Goal: Information Seeking & Learning: Compare options

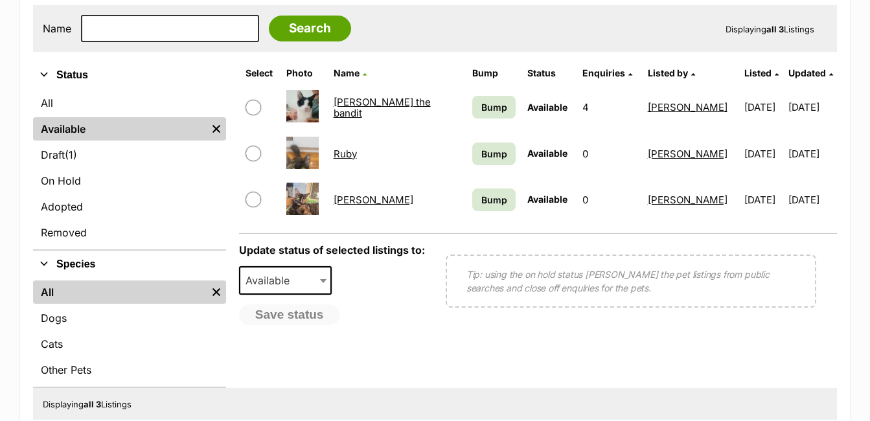
scroll to position [337, 0]
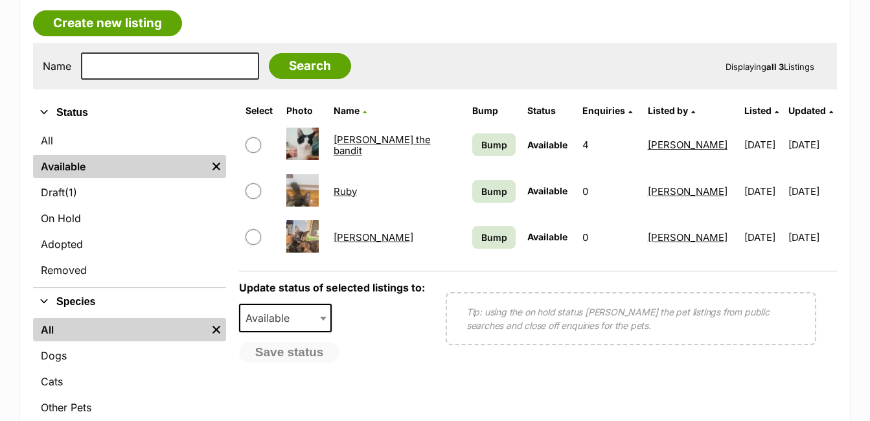
click at [343, 235] on link "[PERSON_NAME]" at bounding box center [374, 237] width 80 height 12
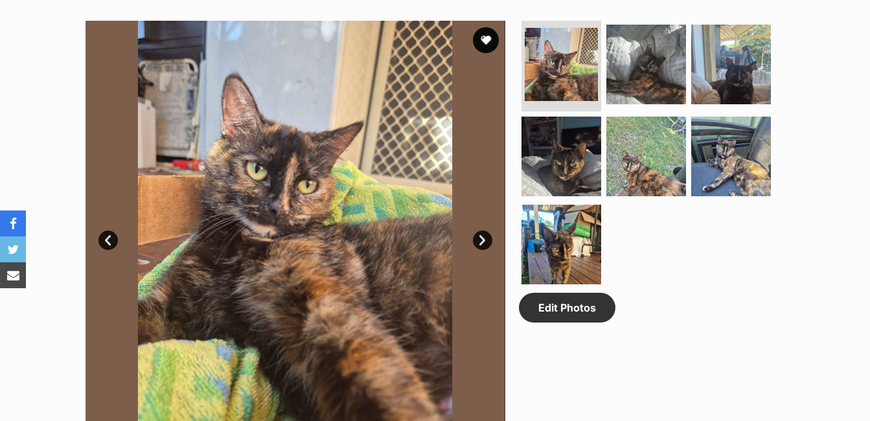
scroll to position [689, 0]
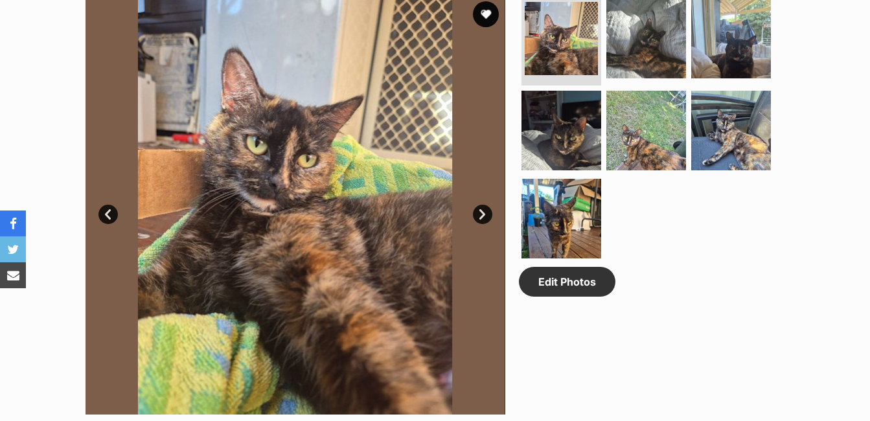
click at [482, 216] on link "Next" at bounding box center [482, 214] width 19 height 19
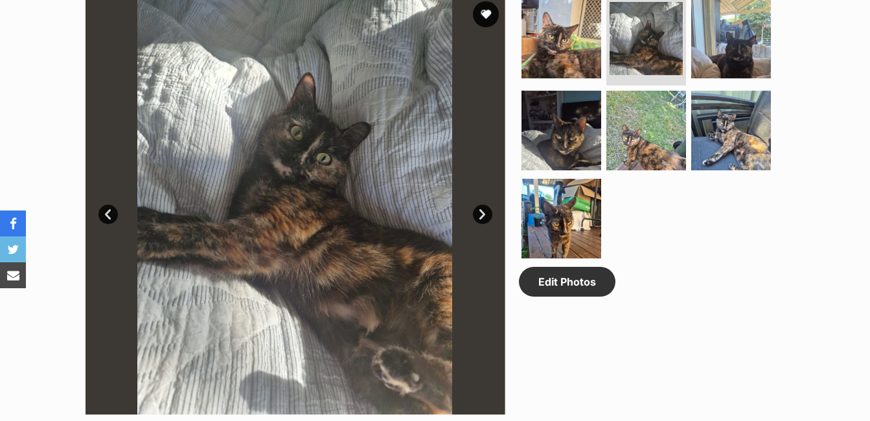
click at [482, 216] on link "Next" at bounding box center [482, 214] width 19 height 19
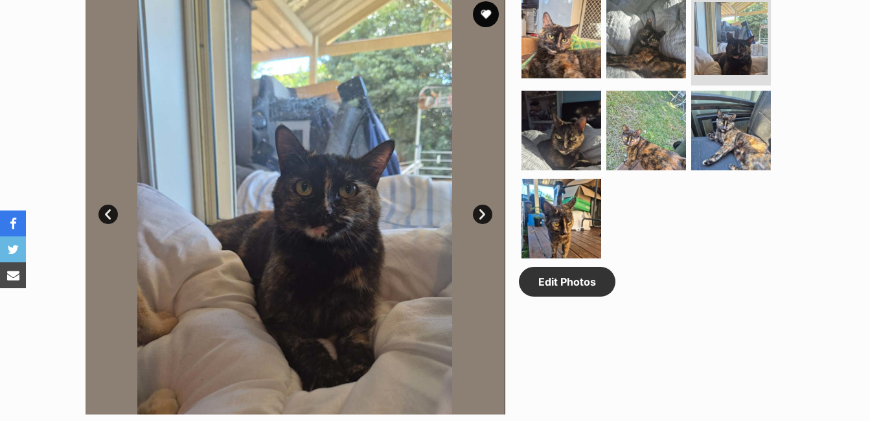
click at [482, 216] on link "Next" at bounding box center [482, 214] width 19 height 19
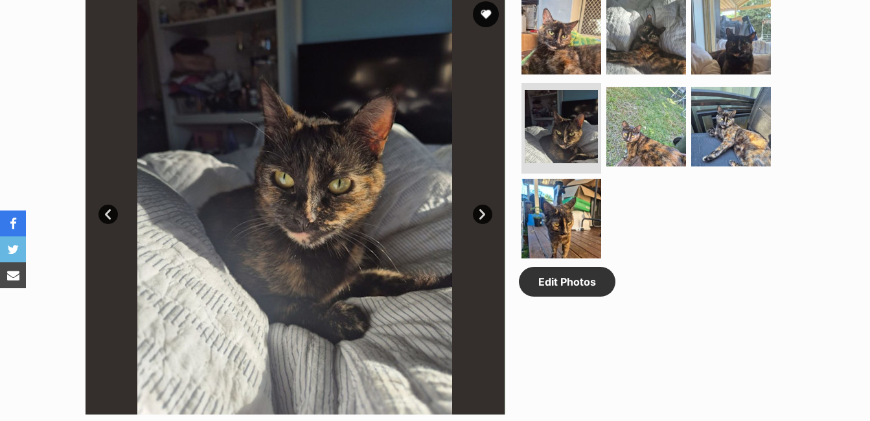
click at [482, 216] on link "Next" at bounding box center [482, 214] width 19 height 19
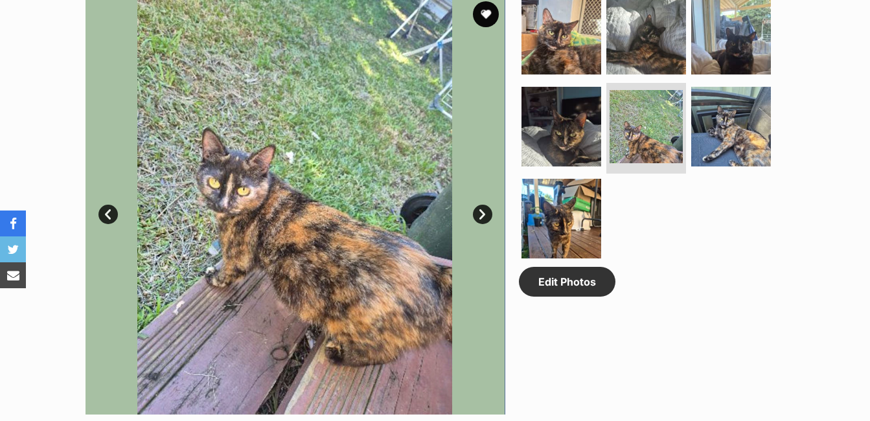
click at [482, 216] on link "Next" at bounding box center [482, 214] width 19 height 19
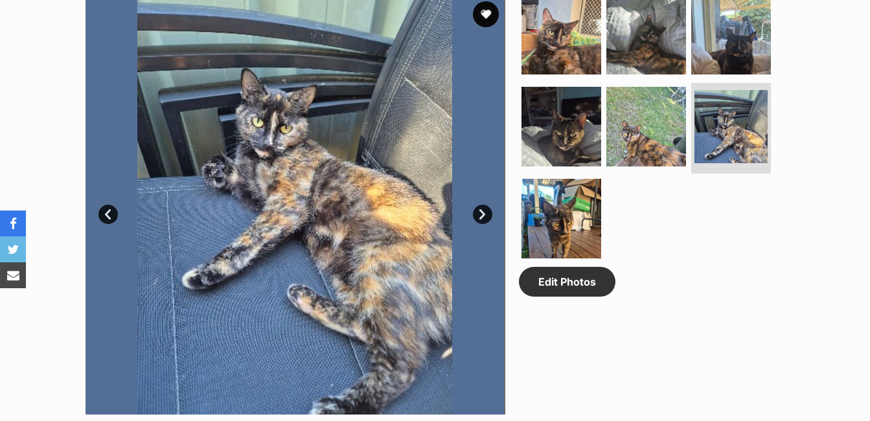
click at [482, 216] on link "Next" at bounding box center [482, 214] width 19 height 19
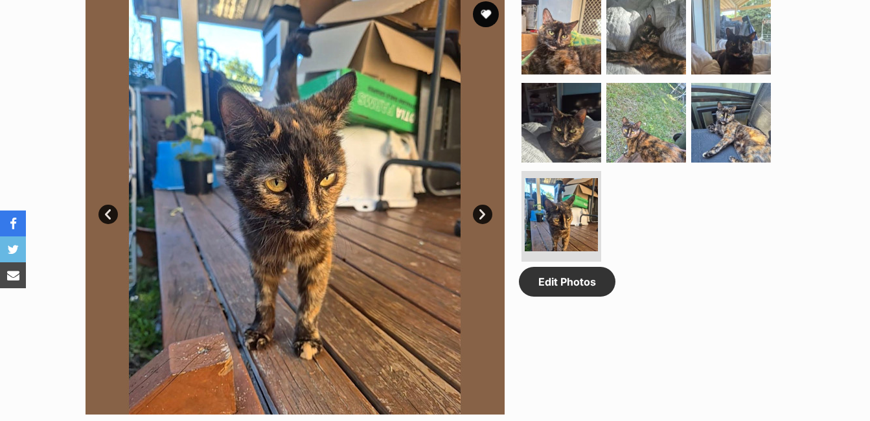
click at [482, 216] on link "Next" at bounding box center [482, 214] width 19 height 19
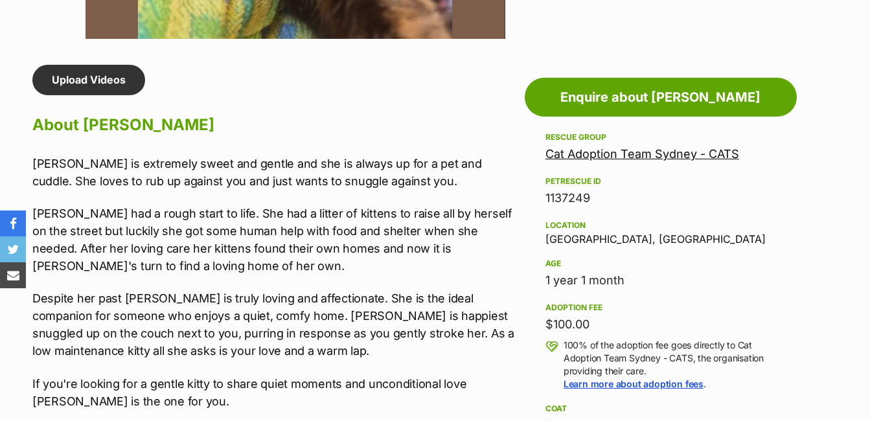
scroll to position [1091, 0]
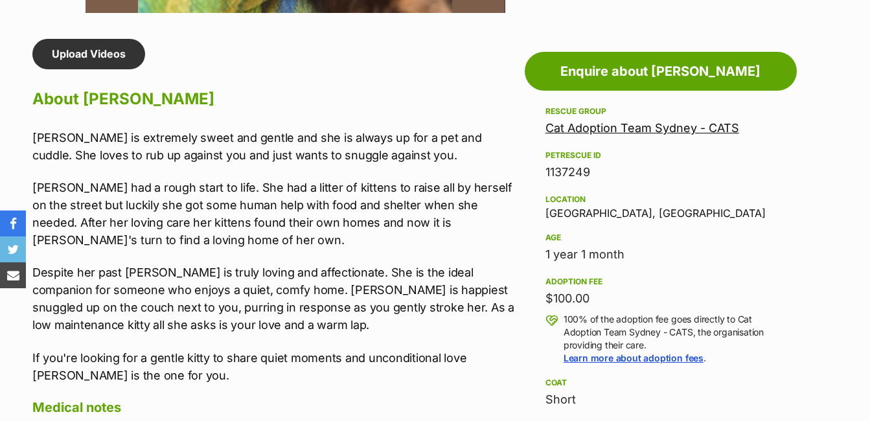
drag, startPoint x: 487, startPoint y: 104, endPoint x: 504, endPoint y: 65, distance: 42.6
click at [504, 65] on div "Upload Videos About Samantha Samantha is extremely sweet and gentle and she is …" at bounding box center [275, 373] width 486 height 669
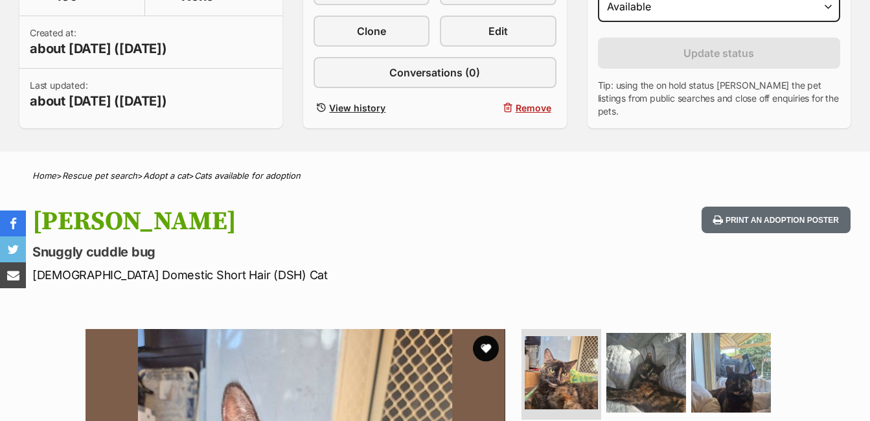
scroll to position [0, 0]
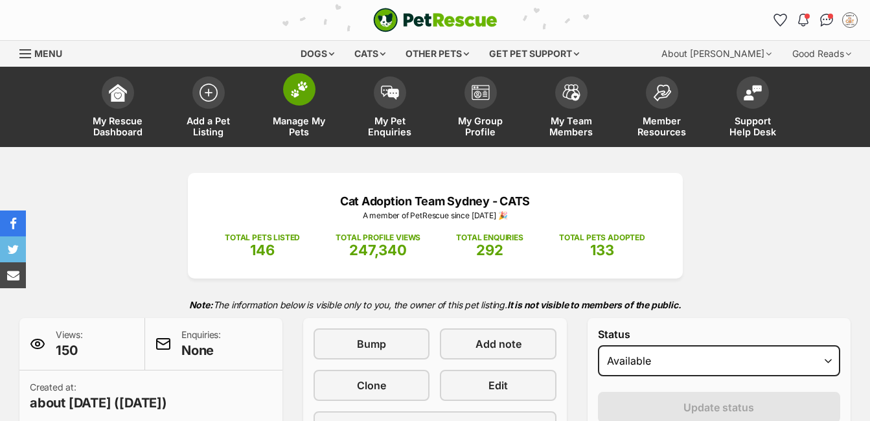
click at [283, 126] on span "Manage My Pets" at bounding box center [299, 126] width 58 height 22
click at [301, 122] on span "Manage My Pets" at bounding box center [299, 126] width 58 height 22
click at [308, 89] on span at bounding box center [299, 89] width 32 height 32
click at [290, 130] on span "Manage My Pets" at bounding box center [299, 126] width 58 height 22
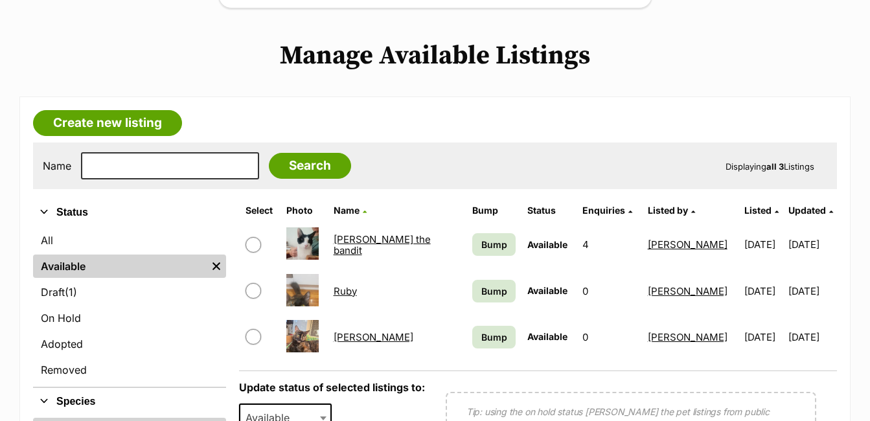
scroll to position [242, 0]
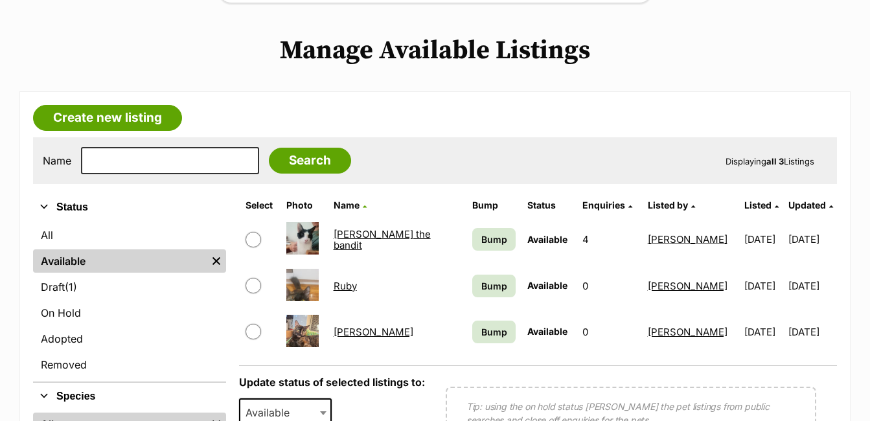
click at [374, 235] on link "Pepe the bandit" at bounding box center [382, 239] width 97 height 23
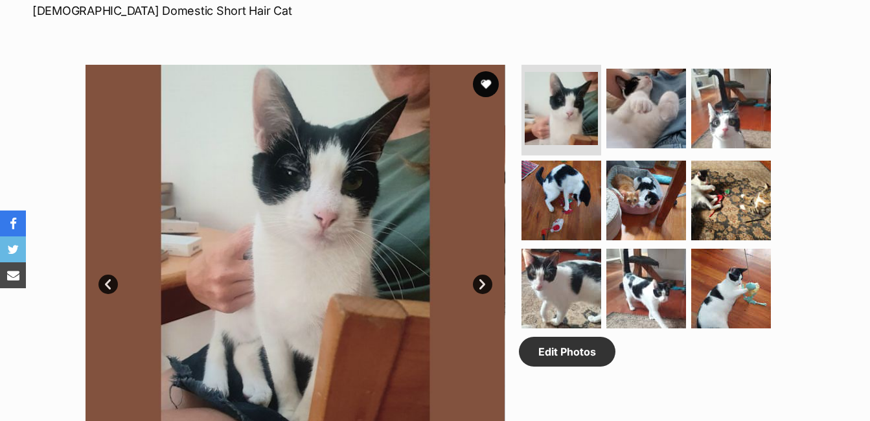
scroll to position [622, 0]
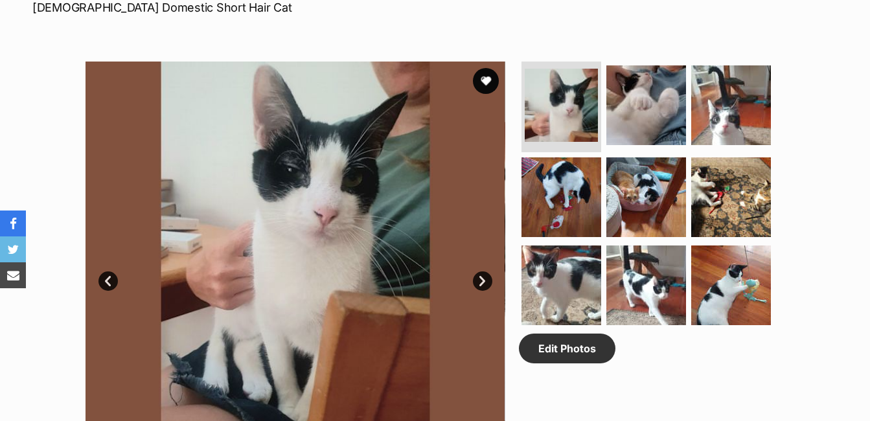
click at [487, 282] on link "Next" at bounding box center [482, 281] width 19 height 19
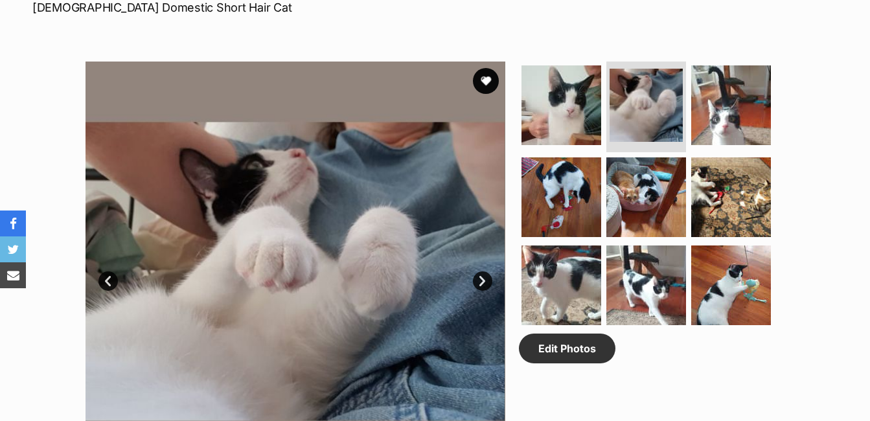
click at [487, 282] on link "Next" at bounding box center [482, 281] width 19 height 19
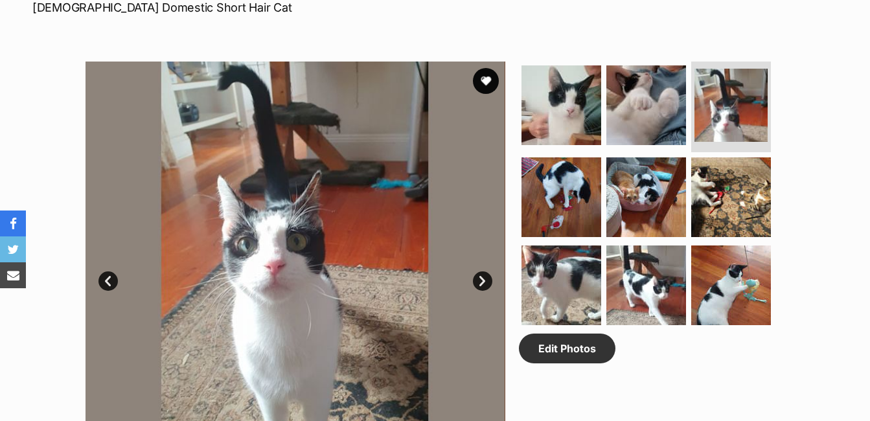
click at [487, 282] on link "Next" at bounding box center [482, 281] width 19 height 19
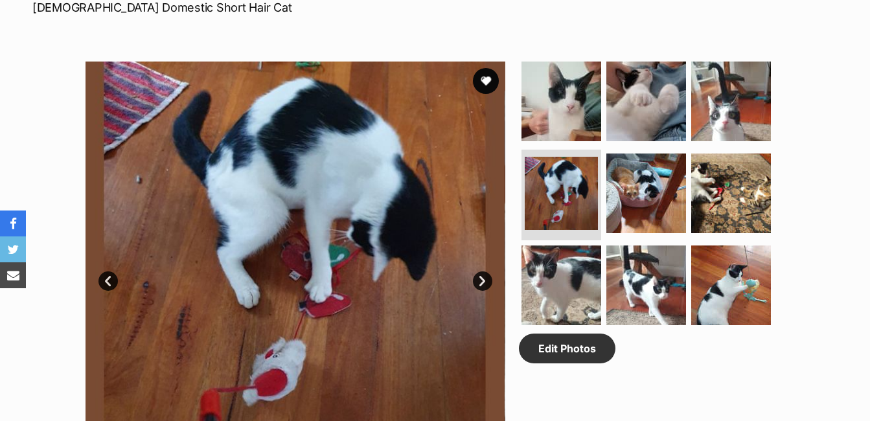
click at [487, 282] on link "Next" at bounding box center [482, 281] width 19 height 19
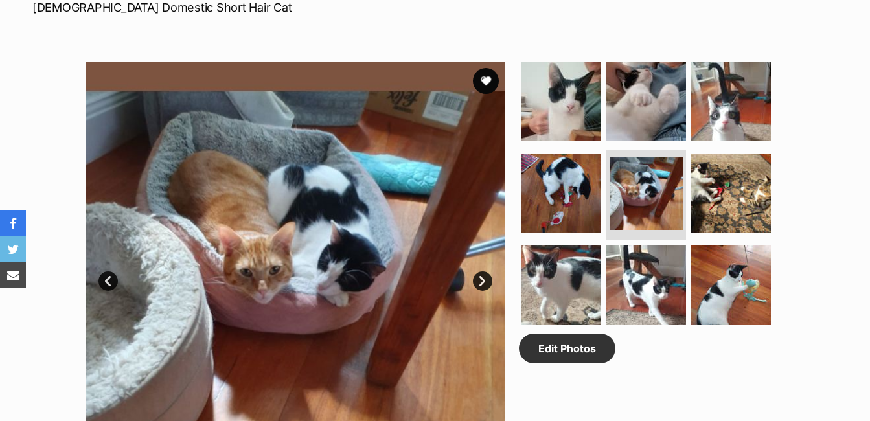
click at [487, 282] on link "Next" at bounding box center [482, 281] width 19 height 19
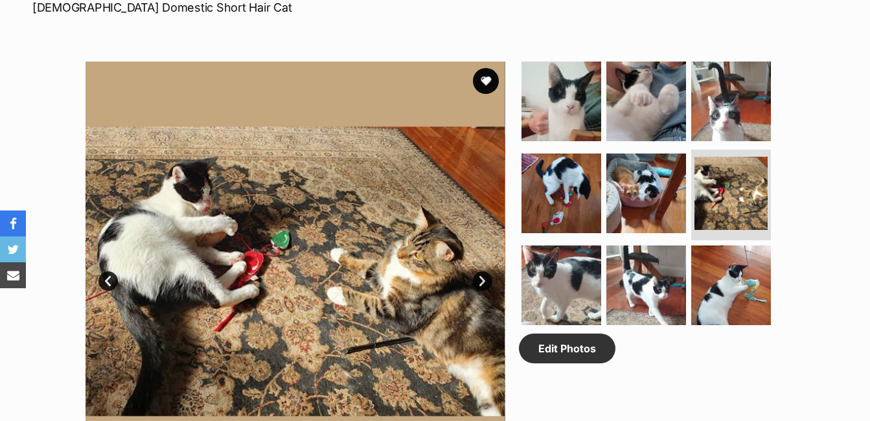
click at [487, 282] on link "Next" at bounding box center [482, 281] width 19 height 19
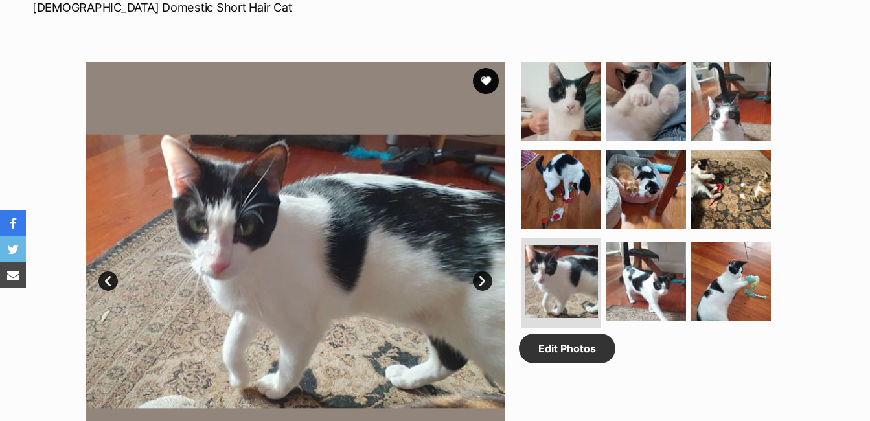
click at [487, 282] on link "Next" at bounding box center [482, 281] width 19 height 19
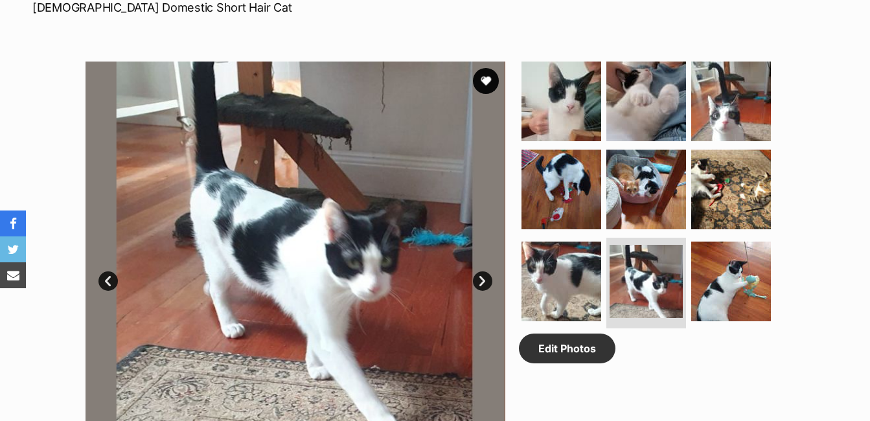
click at [487, 282] on link "Next" at bounding box center [482, 281] width 19 height 19
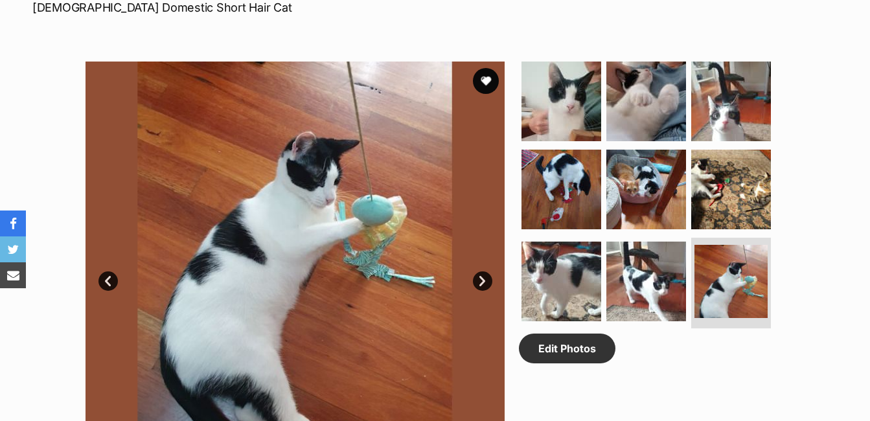
click at [487, 282] on link "Next" at bounding box center [482, 281] width 19 height 19
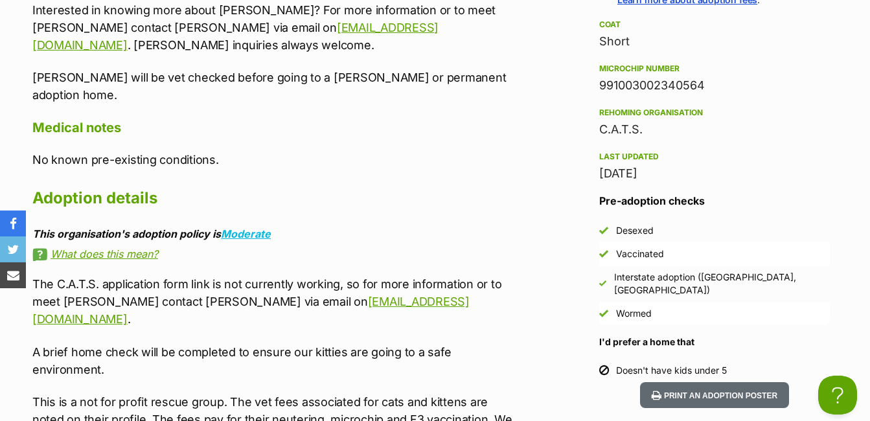
scroll to position [1556, 0]
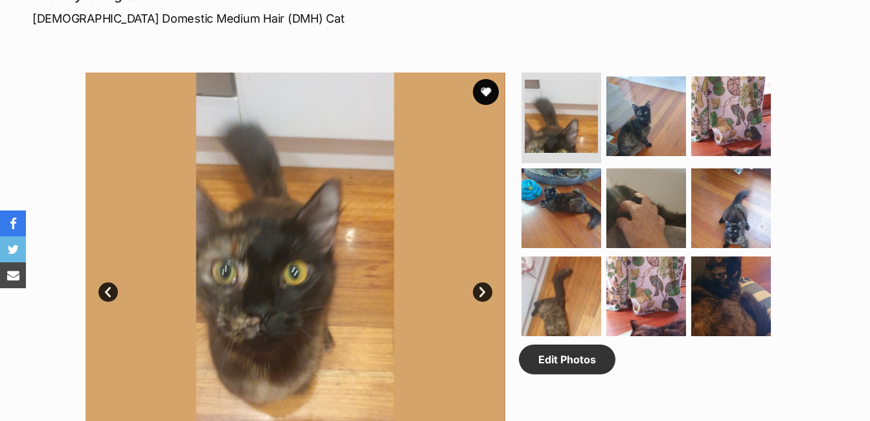
scroll to position [614, 0]
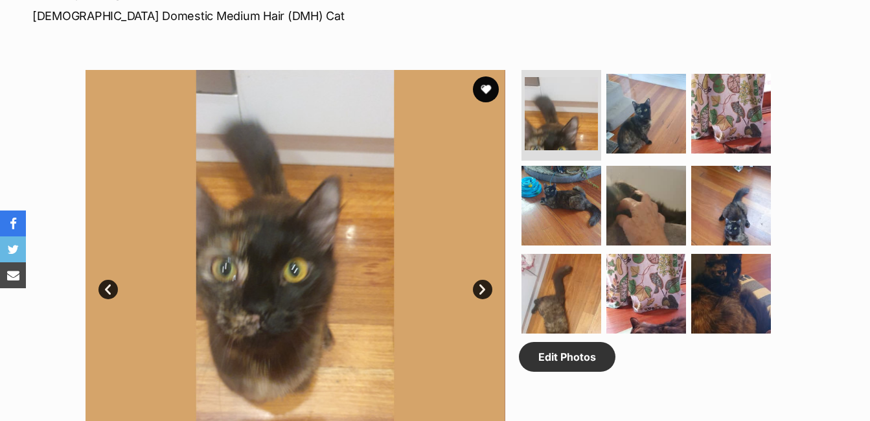
click at [483, 288] on link "Next" at bounding box center [482, 289] width 19 height 19
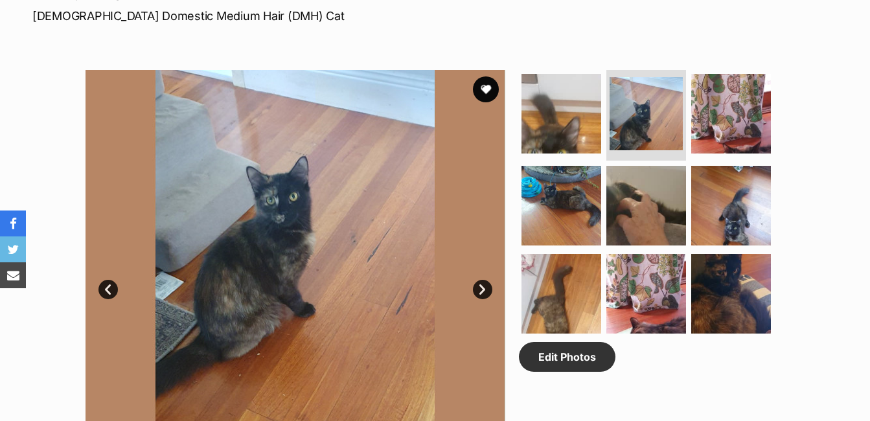
click at [483, 288] on link "Next" at bounding box center [482, 289] width 19 height 19
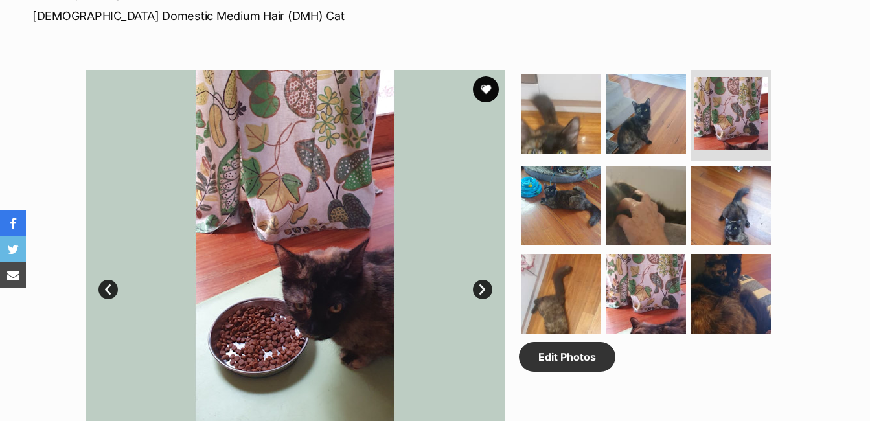
click at [483, 288] on link "Next" at bounding box center [482, 289] width 19 height 19
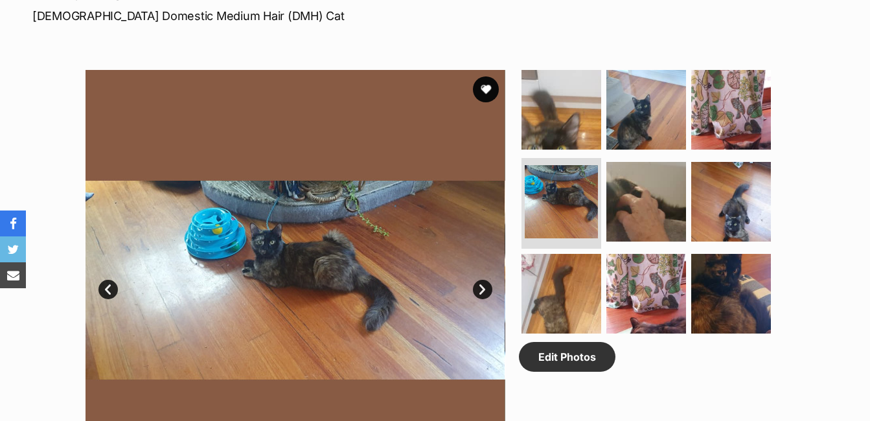
click at [483, 288] on link "Next" at bounding box center [482, 289] width 19 height 19
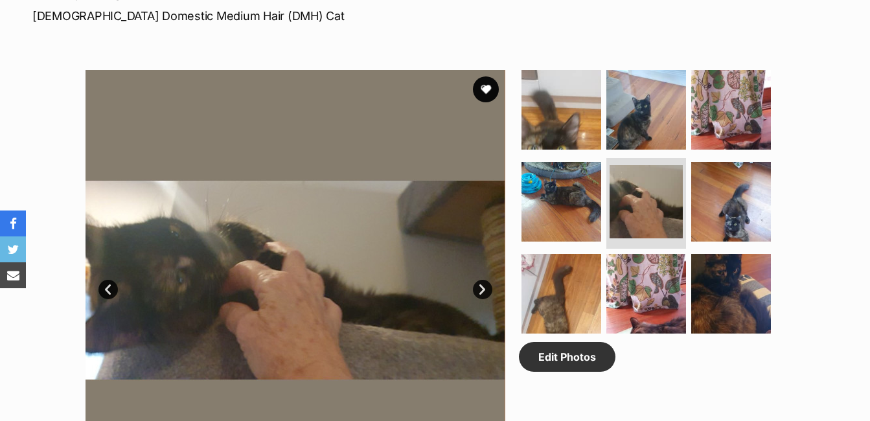
click at [483, 288] on link "Next" at bounding box center [482, 289] width 19 height 19
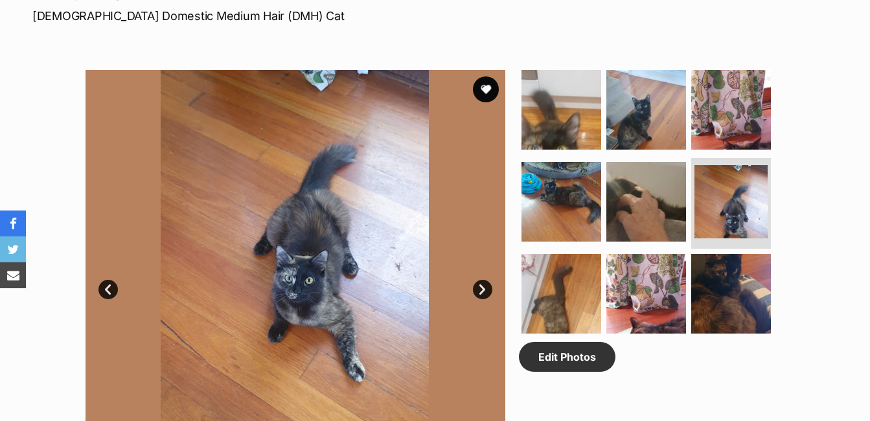
click at [483, 288] on link "Next" at bounding box center [482, 289] width 19 height 19
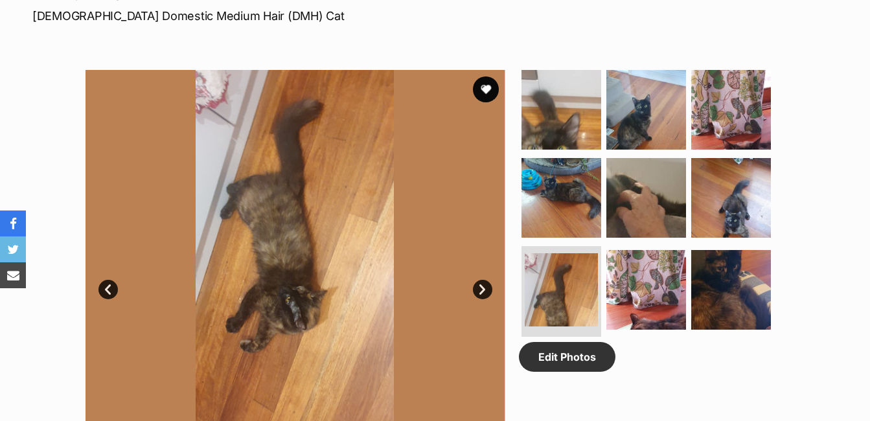
click at [483, 288] on link "Next" at bounding box center [482, 289] width 19 height 19
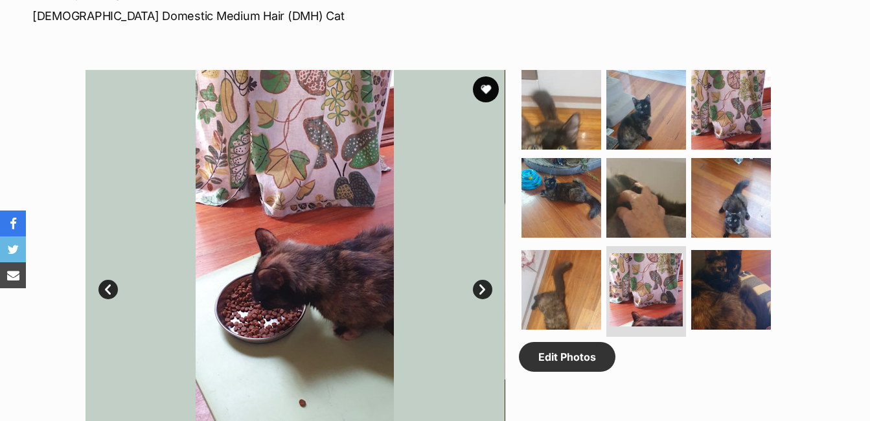
click at [483, 288] on link "Next" at bounding box center [482, 289] width 19 height 19
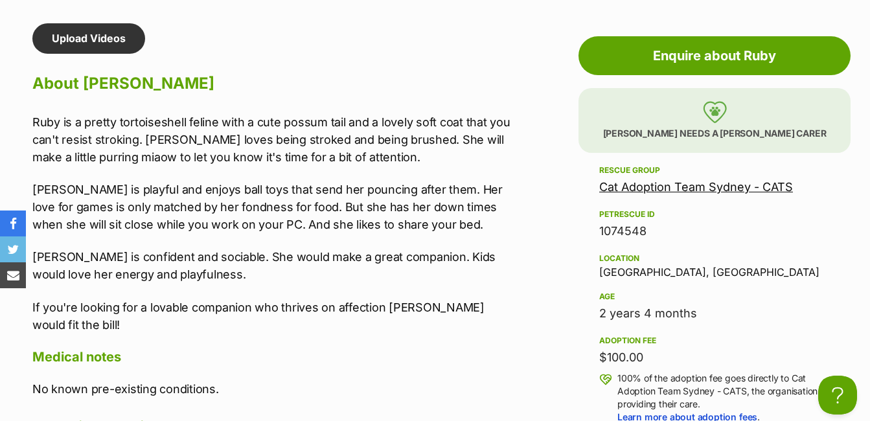
scroll to position [0, 0]
